Goal: Navigation & Orientation: Find specific page/section

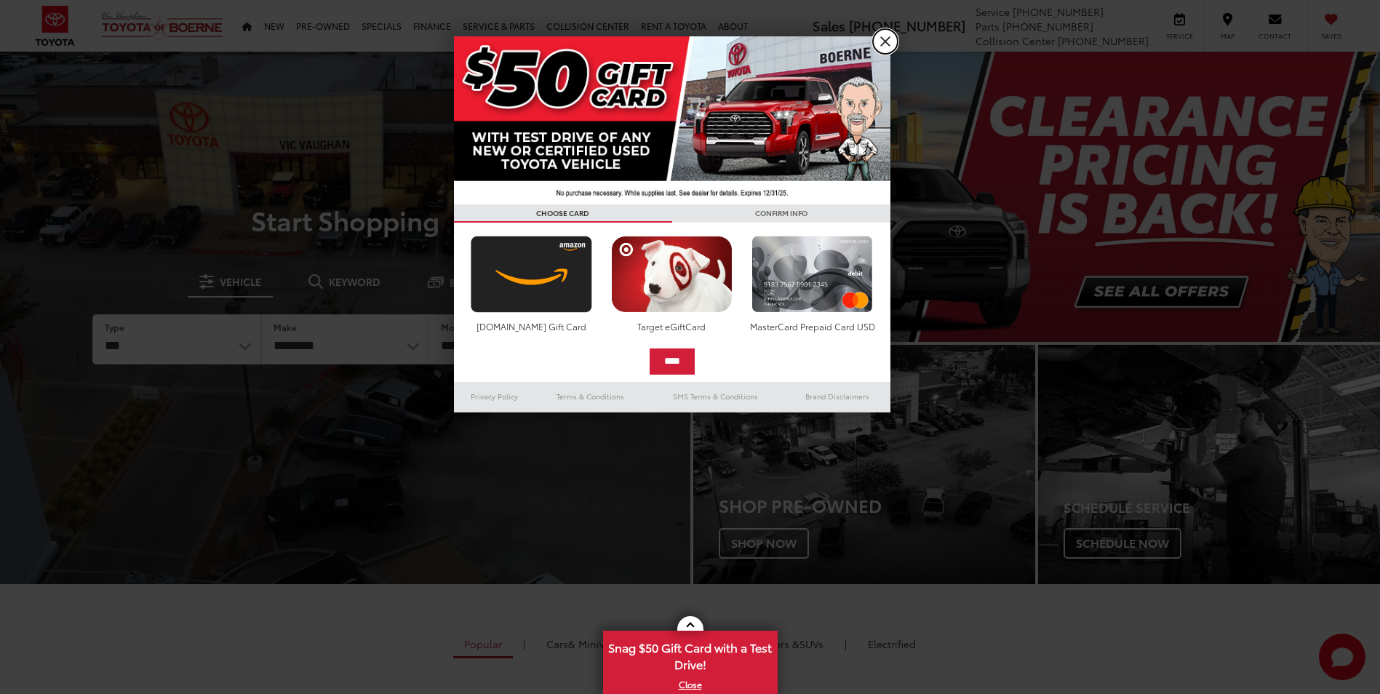
drag, startPoint x: 893, startPoint y: 36, endPoint x: 848, endPoint y: 44, distance: 45.0
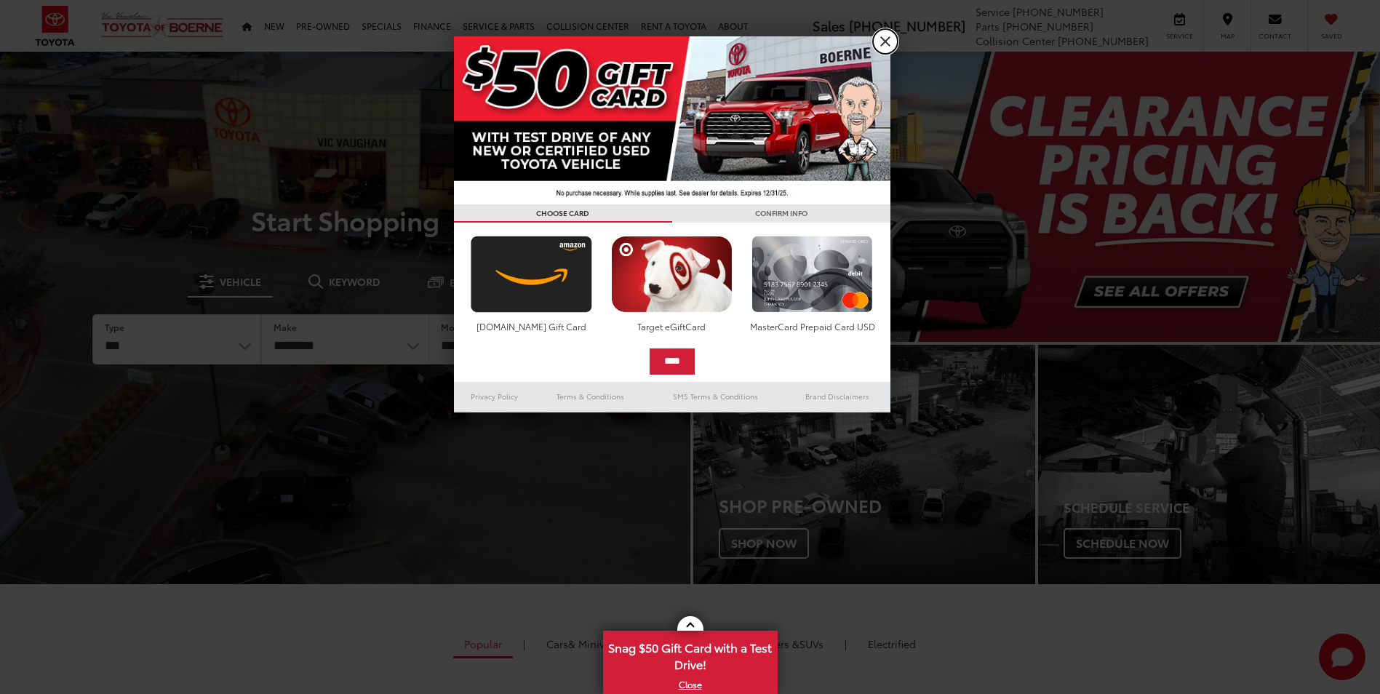
click at [893, 36] on link "X" at bounding box center [885, 41] width 25 height 25
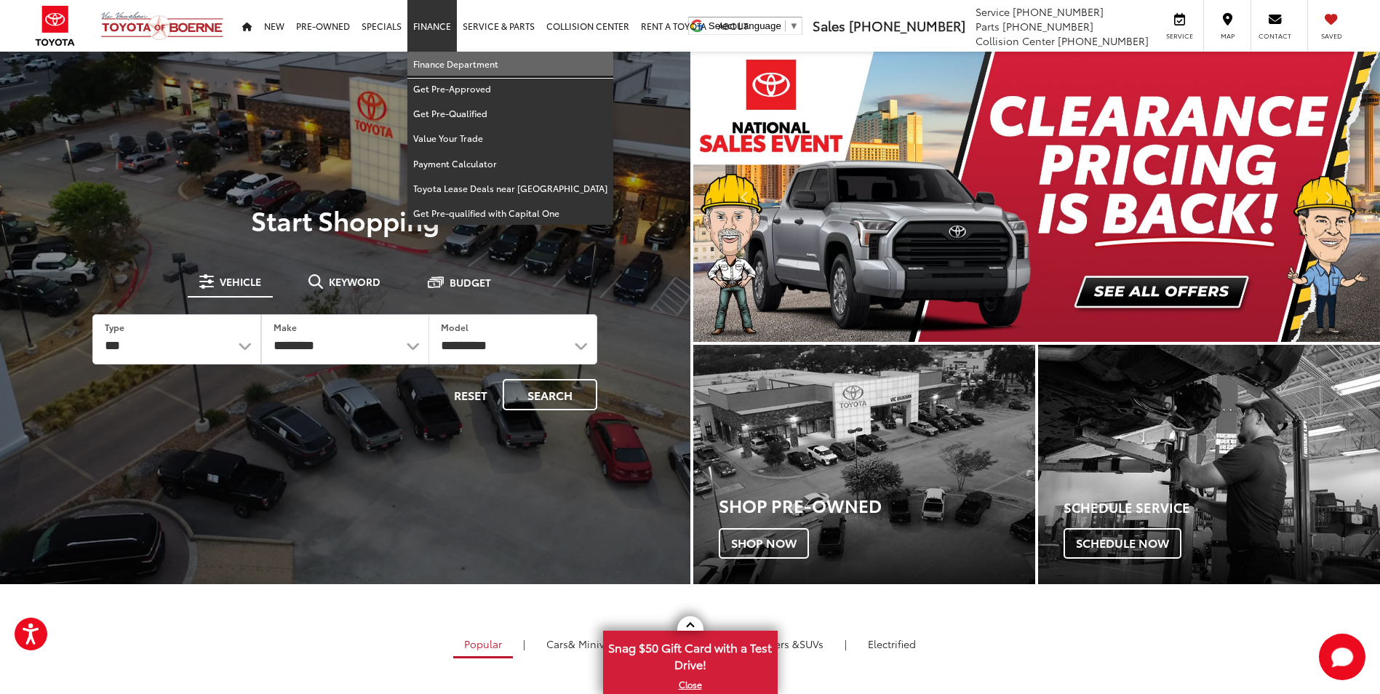
click at [442, 68] on link "Finance Department" at bounding box center [510, 64] width 206 height 25
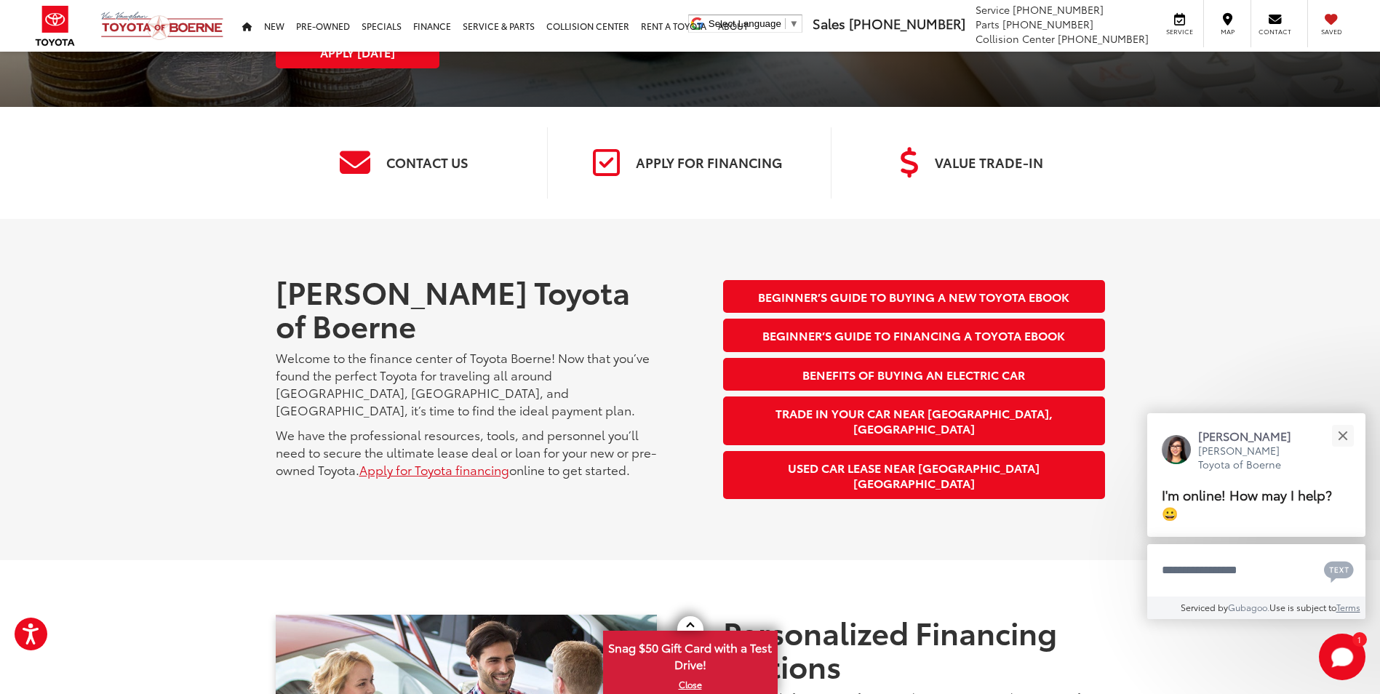
scroll to position [162, 0]
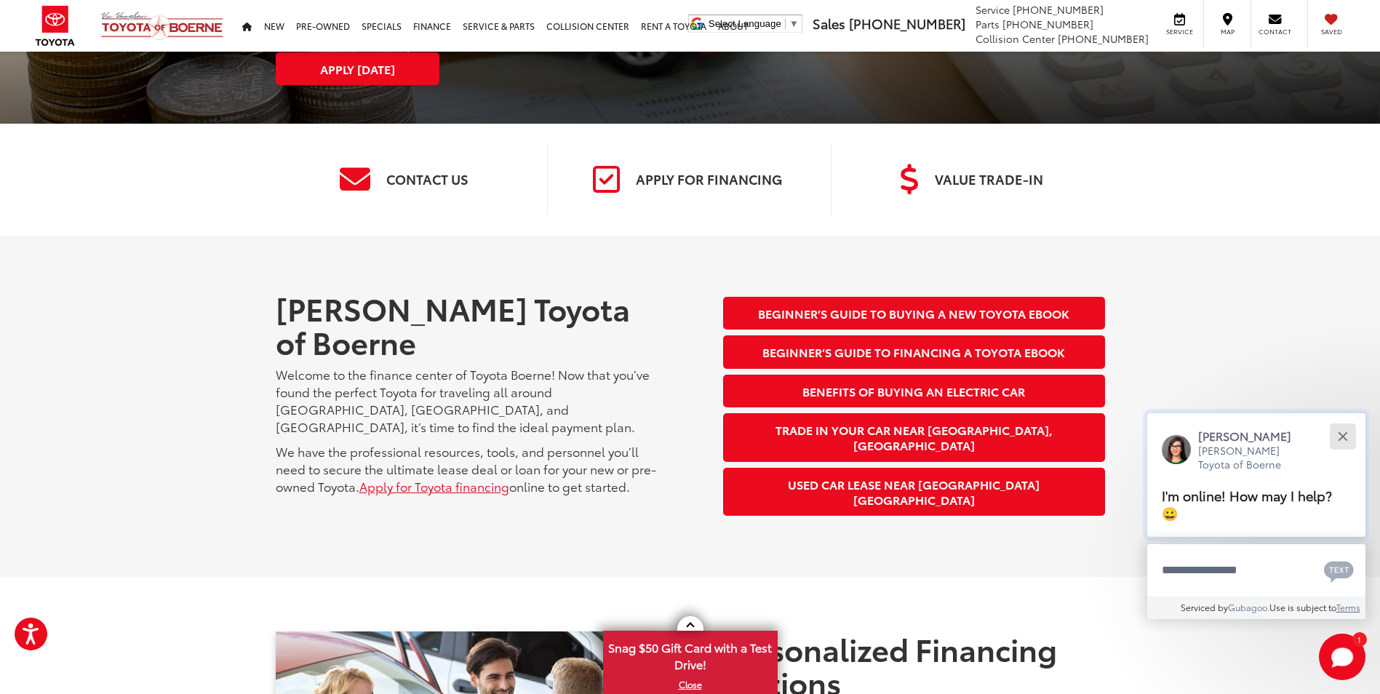
click at [1346, 434] on div "Close" at bounding box center [1342, 435] width 9 height 9
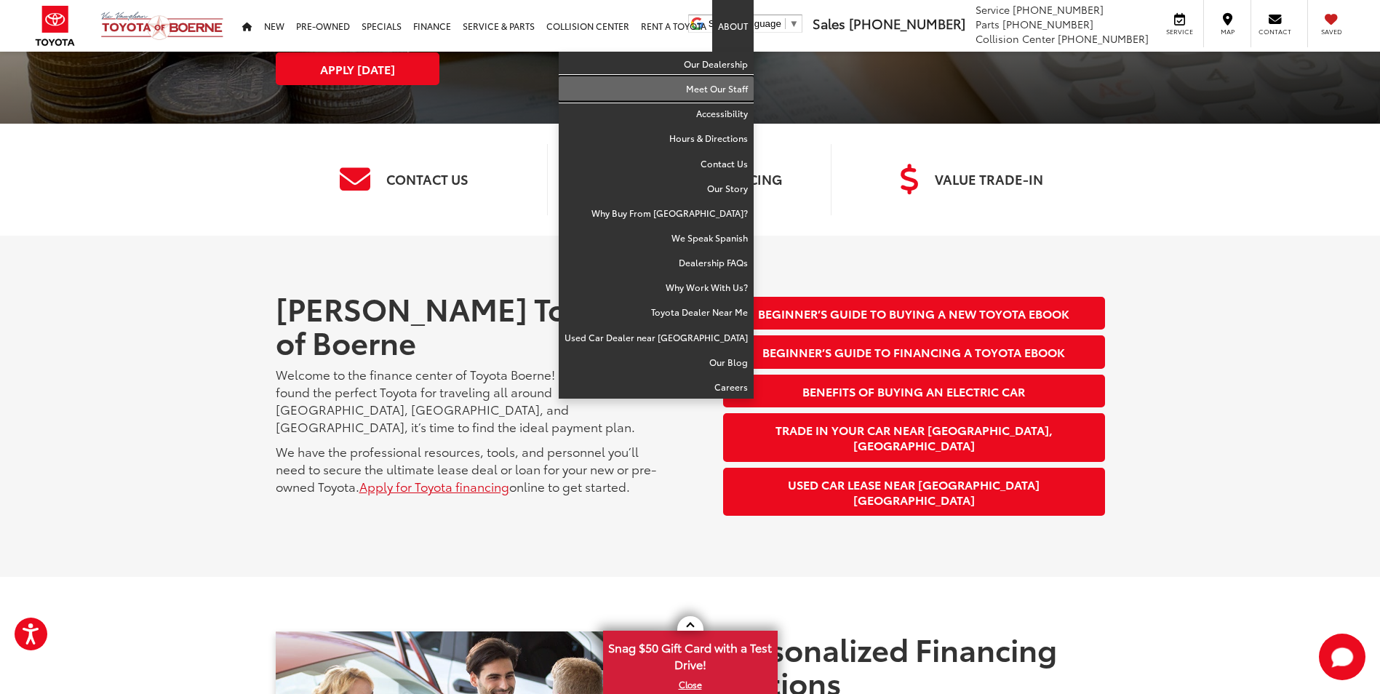
drag, startPoint x: 726, startPoint y: 87, endPoint x: 720, endPoint y: 97, distance: 12.4
click at [726, 87] on link "Meet Our Staff" at bounding box center [656, 88] width 195 height 25
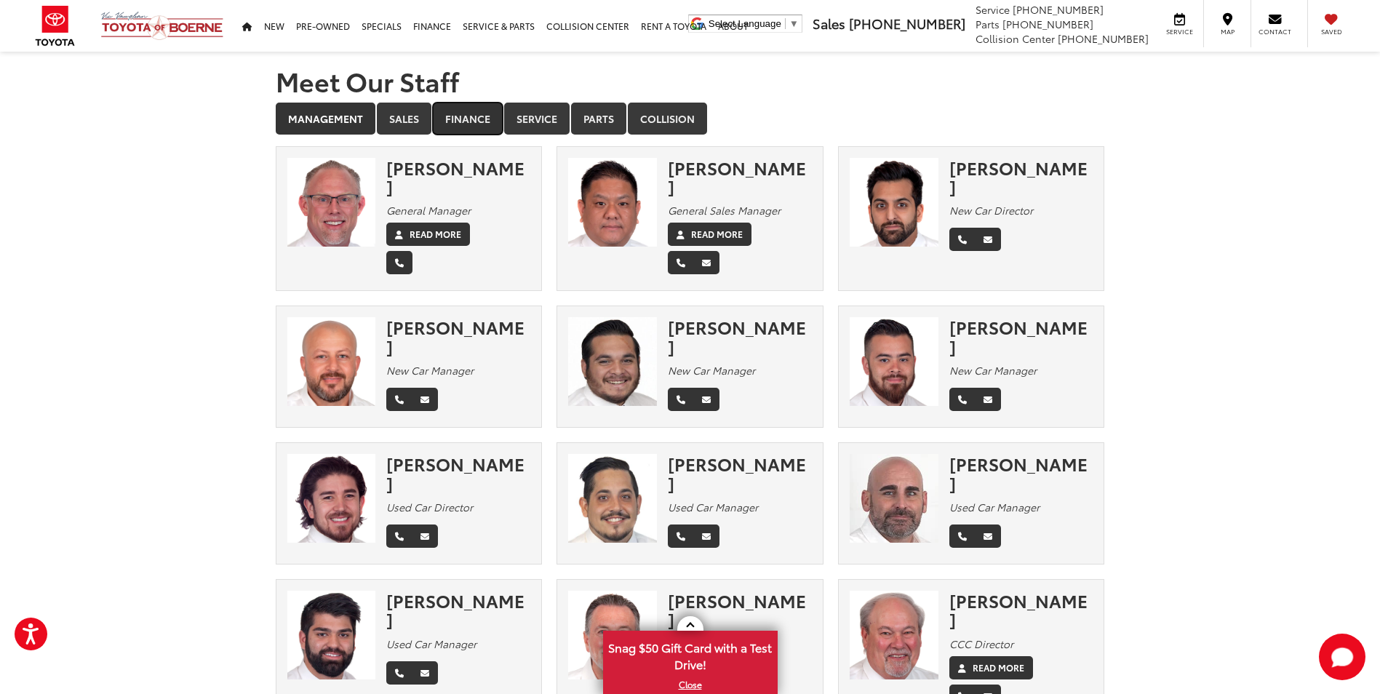
click at [462, 120] on link "Finance" at bounding box center [468, 119] width 70 height 32
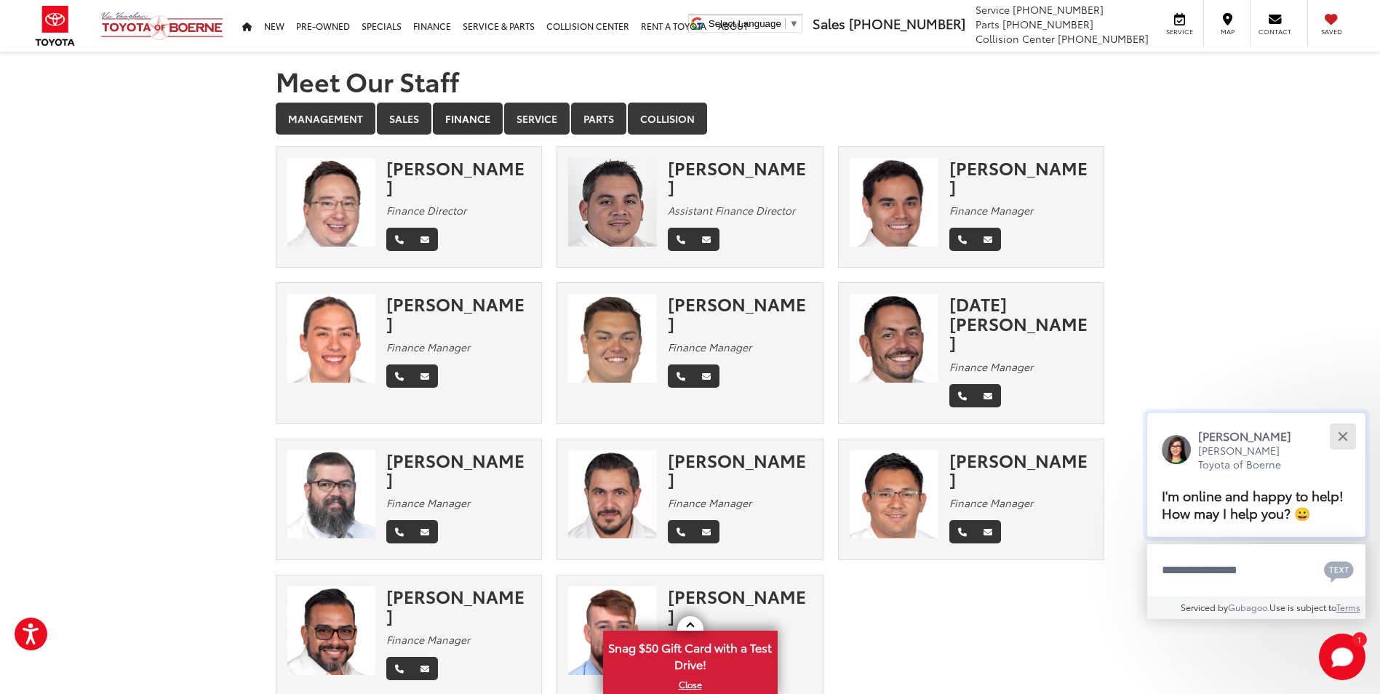
click at [1341, 428] on button "Close" at bounding box center [1342, 435] width 31 height 31
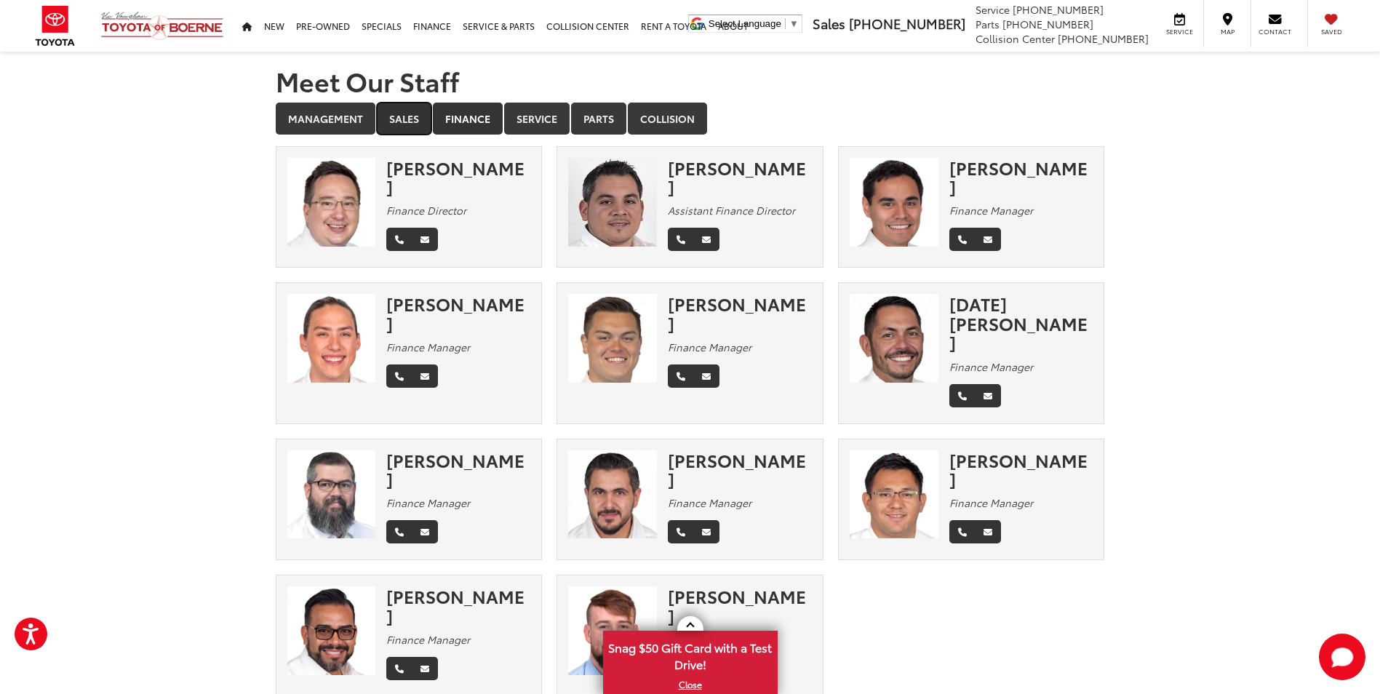
click at [405, 116] on link "Sales" at bounding box center [404, 119] width 55 height 32
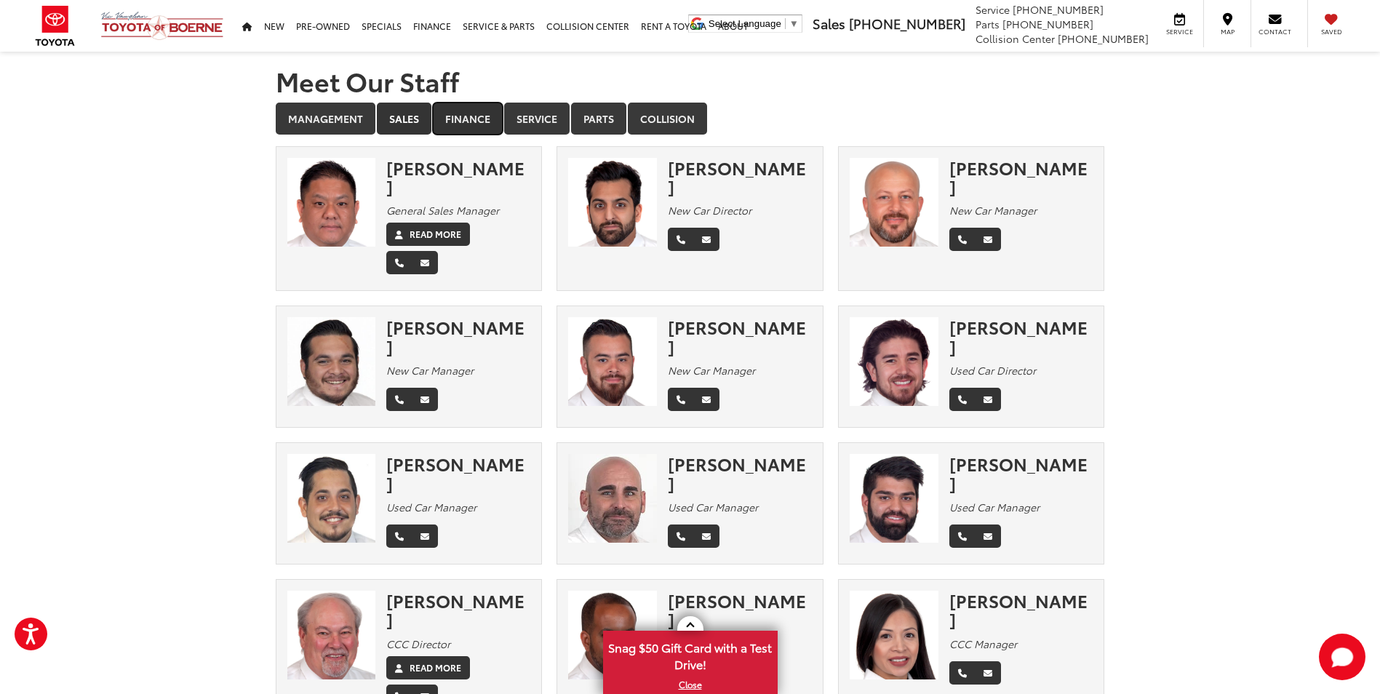
click at [459, 122] on link "Finance" at bounding box center [468, 119] width 70 height 32
